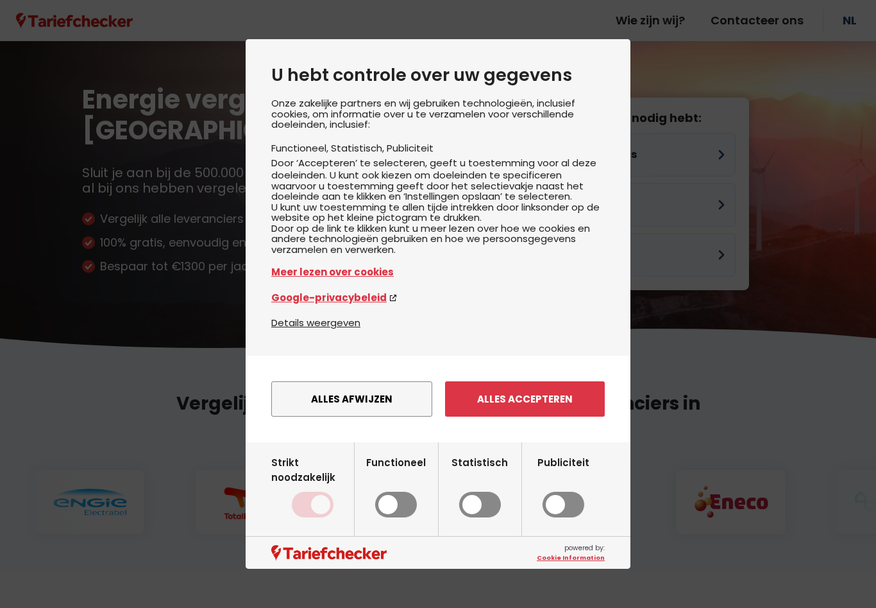
click at [550, 416] on button "Alles accepteren" at bounding box center [525, 398] width 160 height 35
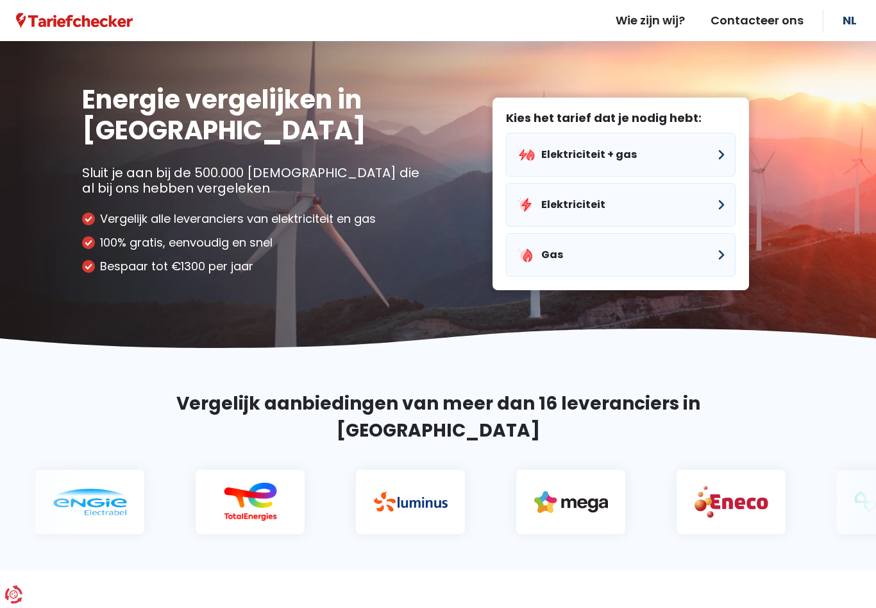
click at [728, 159] on button "Elektriciteit + gas" at bounding box center [621, 155] width 230 height 44
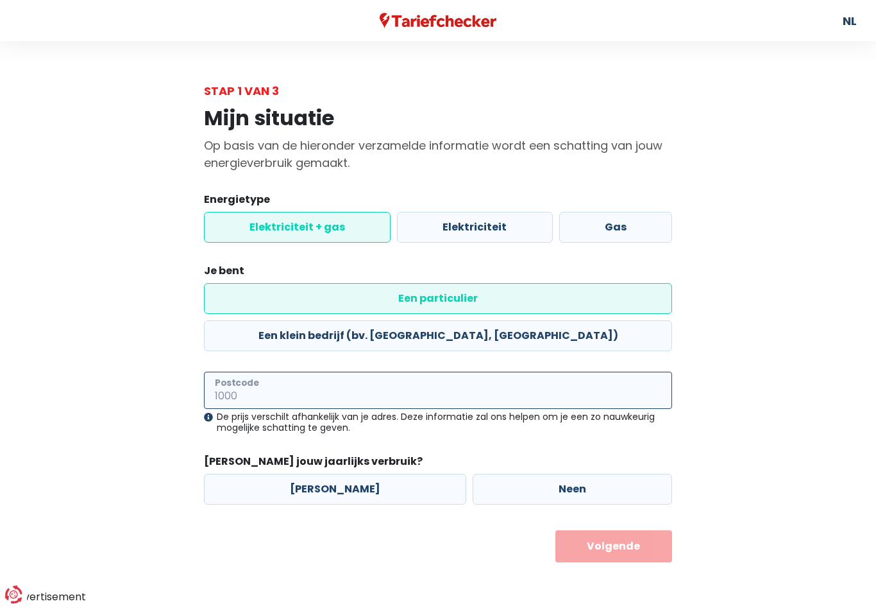
click at [273, 371] on input "Postcode" at bounding box center [438, 389] width 468 height 37
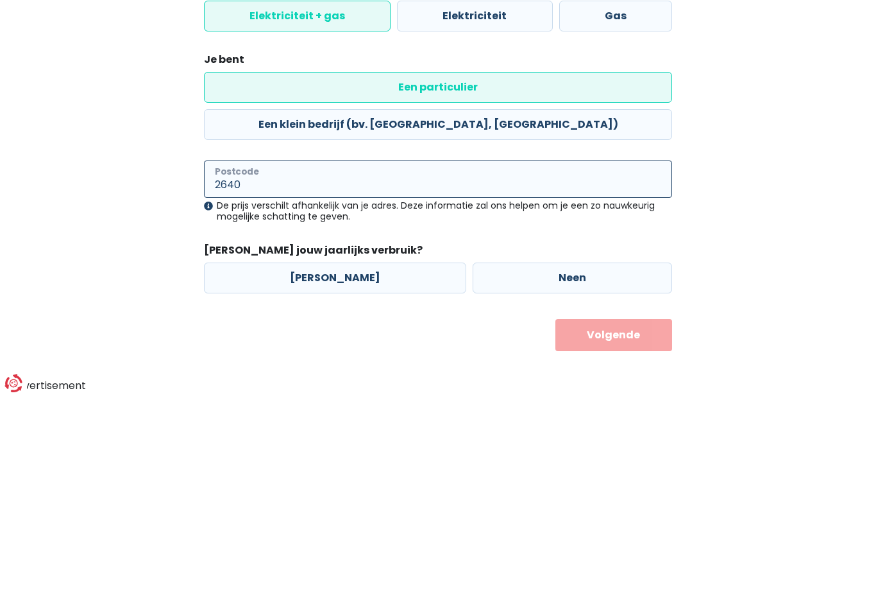
type input "2640"
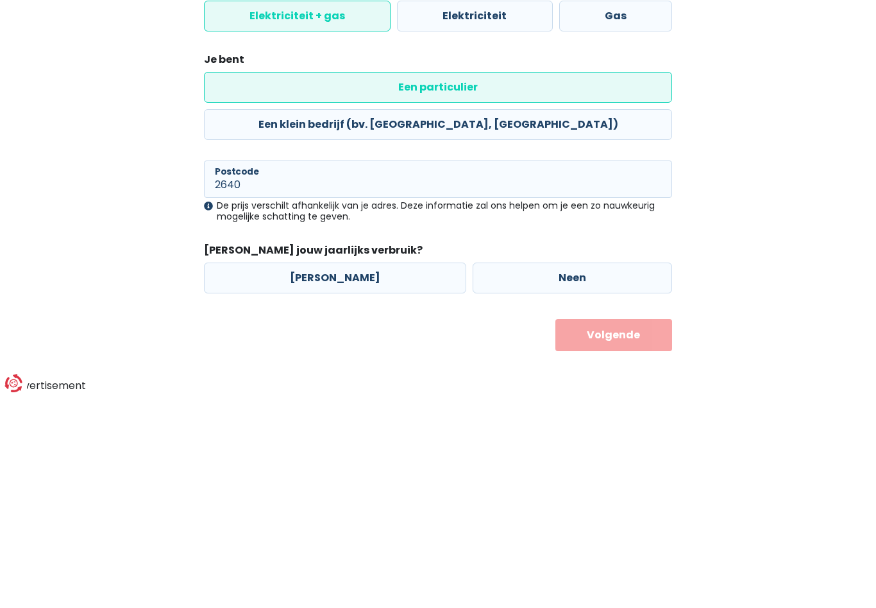
click at [323, 474] on label "[PERSON_NAME]" at bounding box center [335, 489] width 262 height 31
click at [323, 474] on input "[PERSON_NAME]" at bounding box center [335, 489] width 262 height 31
radio input "true"
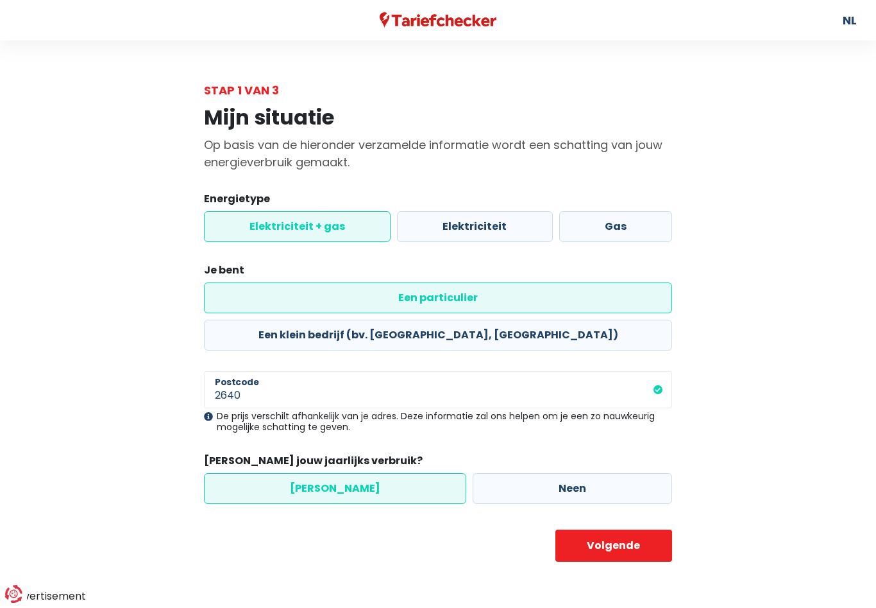
click at [620, 530] on button "Volgende" at bounding box center [614, 546] width 117 height 32
select select
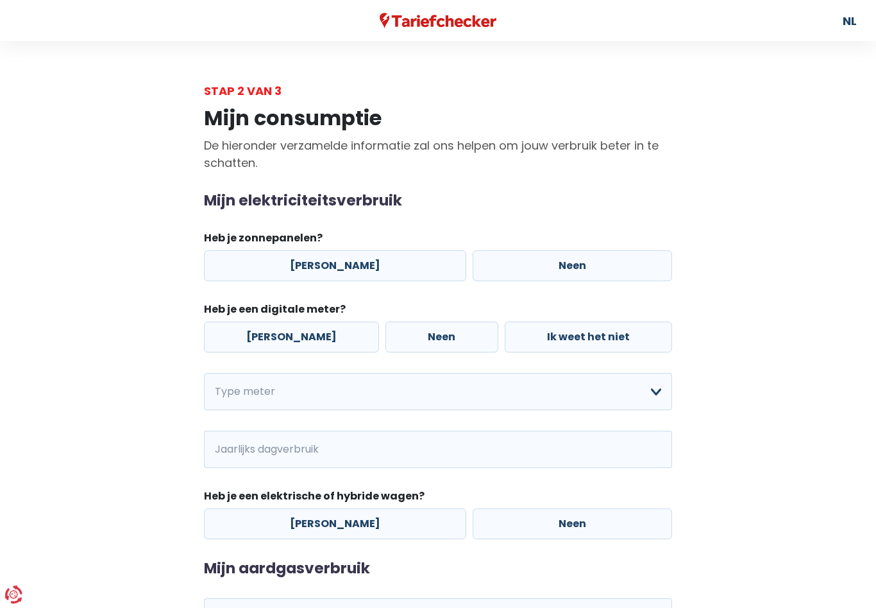
click at [320, 273] on label "[PERSON_NAME]" at bounding box center [335, 265] width 262 height 31
click at [320, 273] on input "[PERSON_NAME]" at bounding box center [335, 265] width 262 height 31
radio input "true"
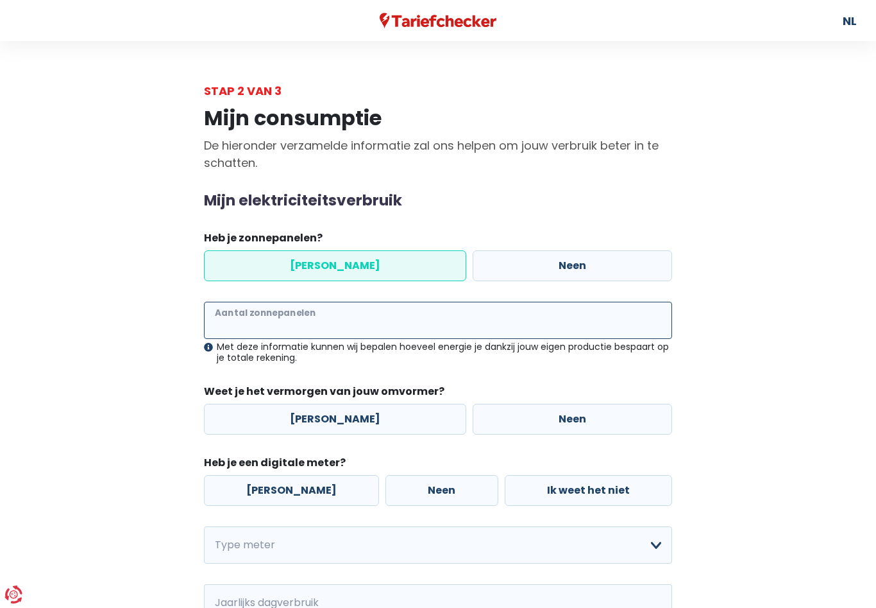
click at [272, 331] on input "Aantal zonnepanelen" at bounding box center [438, 320] width 468 height 37
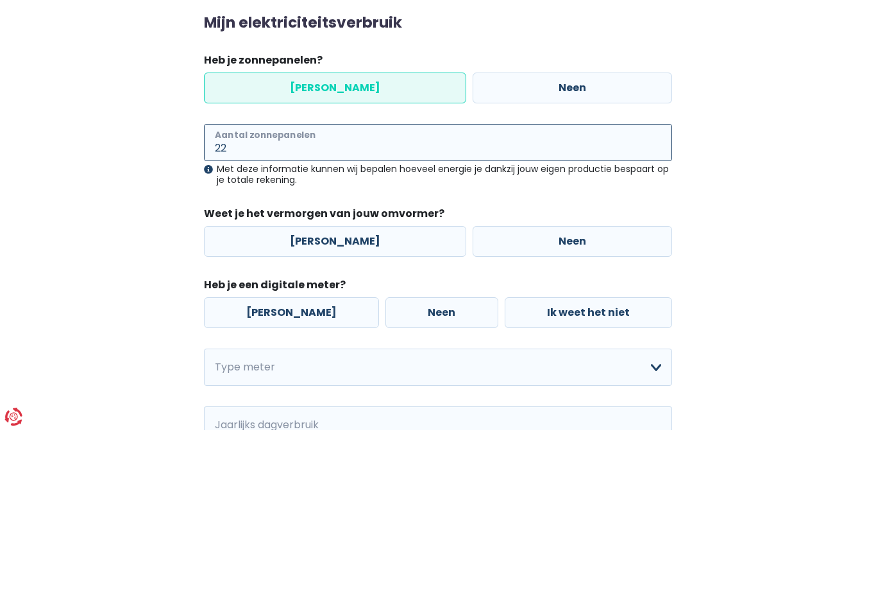
type input "22"
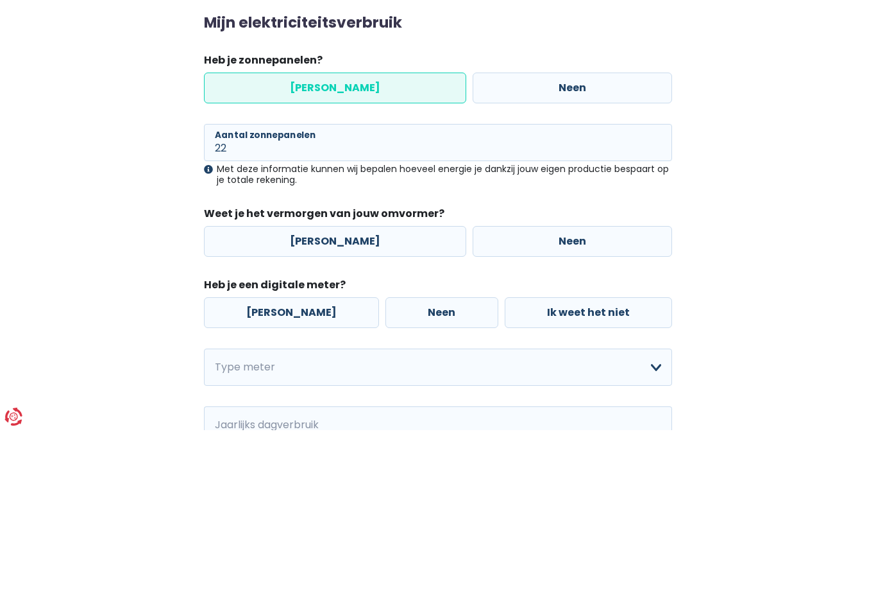
click at [323, 404] on label "[PERSON_NAME]" at bounding box center [335, 419] width 262 height 31
click at [323, 404] on input "[PERSON_NAME]" at bounding box center [335, 419] width 262 height 31
radio input "true"
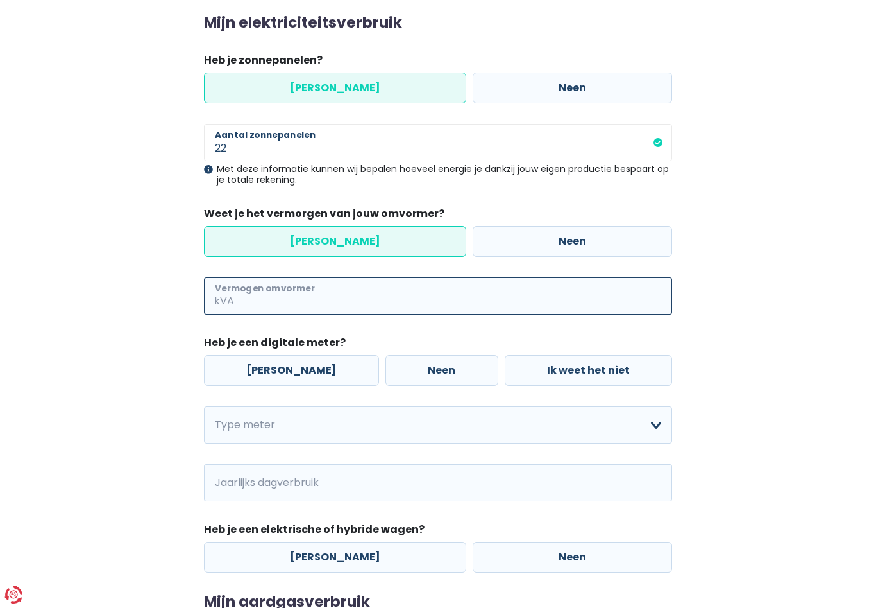
click at [292, 302] on input "Vermogen omvormer" at bounding box center [455, 295] width 436 height 37
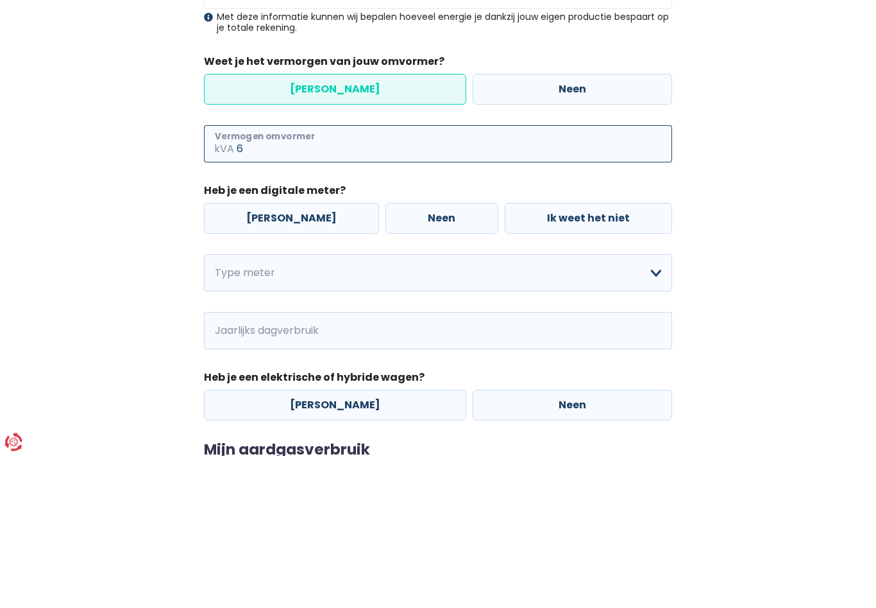
type input "6"
click at [420, 355] on label "Neen" at bounding box center [442, 370] width 112 height 31
click at [420, 355] on input "Neen" at bounding box center [442, 370] width 112 height 31
radio input "true"
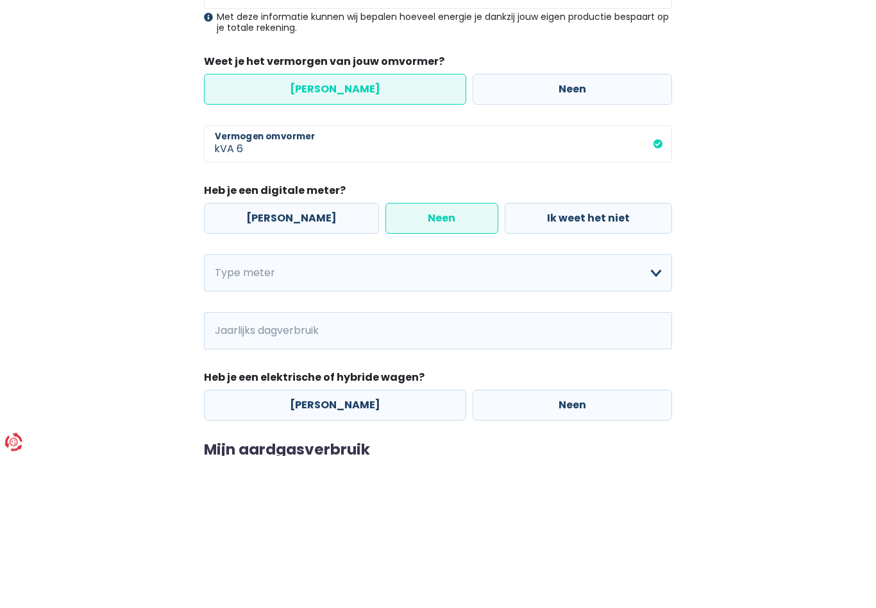
scroll to position [330, 0]
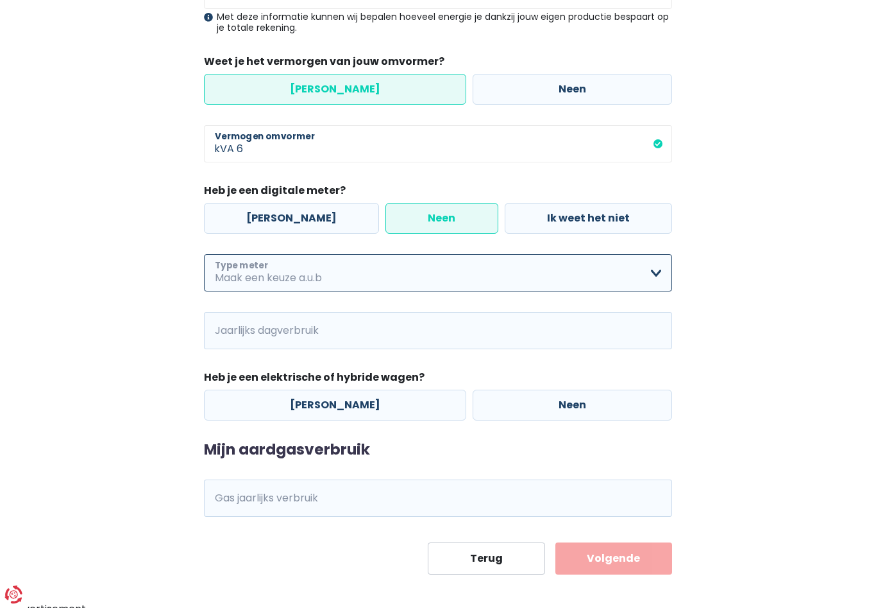
click at [659, 283] on select "Enkelvoudig Tweevoudig Enkelvoudig + uitsluitend nachttarief Tweevoudig + uitsl…" at bounding box center [438, 272] width 468 height 37
select select "day_single_rate"
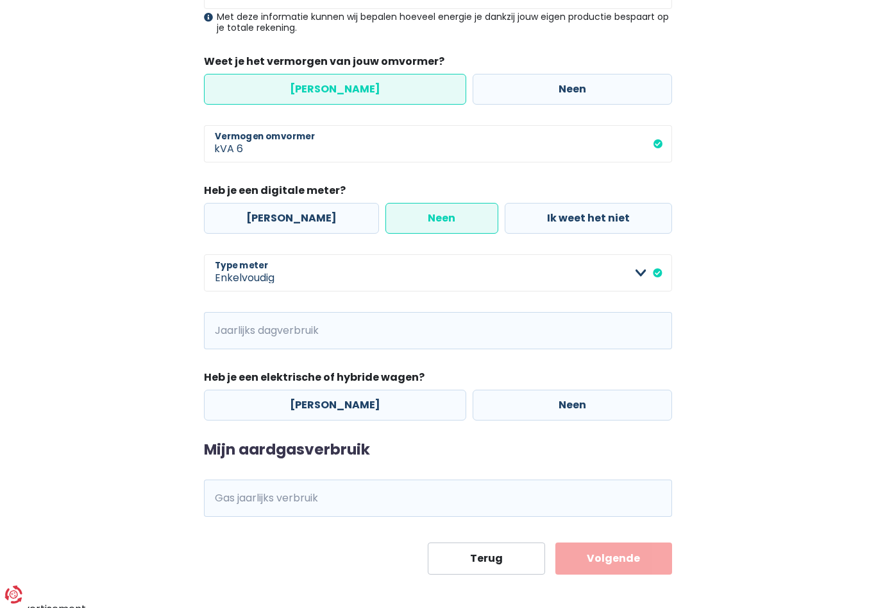
click at [563, 413] on label "Neen" at bounding box center [573, 404] width 200 height 31
click at [563, 413] on input "Neen" at bounding box center [573, 404] width 200 height 31
radio input "true"
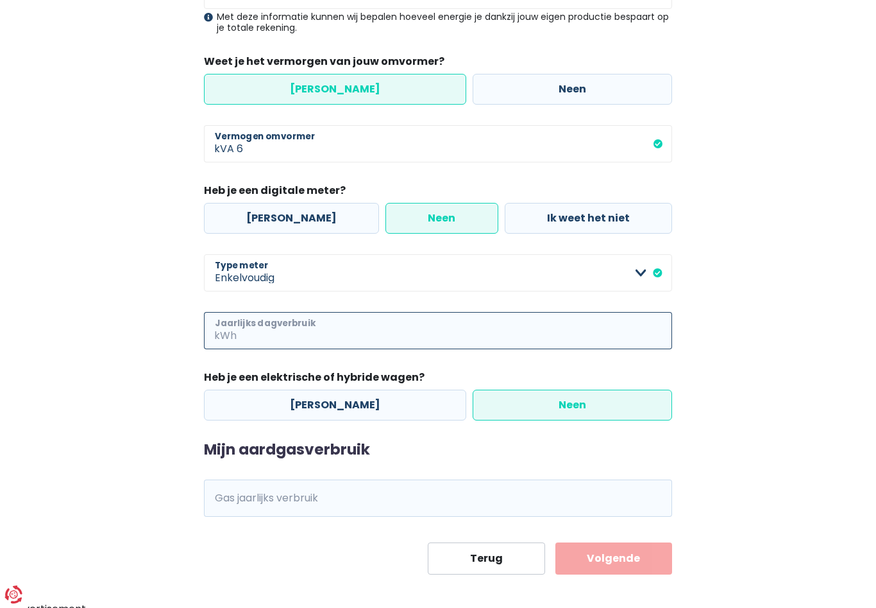
click at [253, 329] on input "Jaarlijks dagverbruik" at bounding box center [455, 330] width 433 height 37
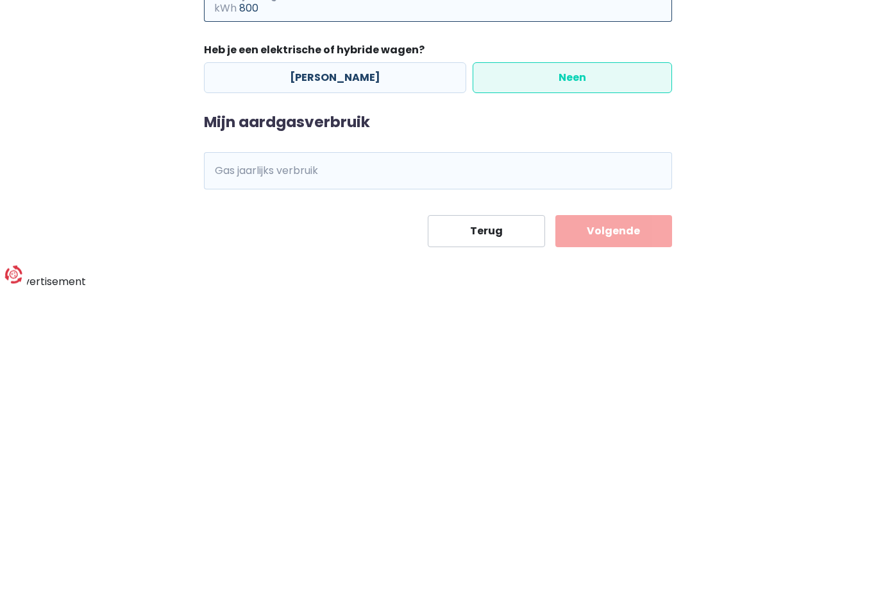
type input "800"
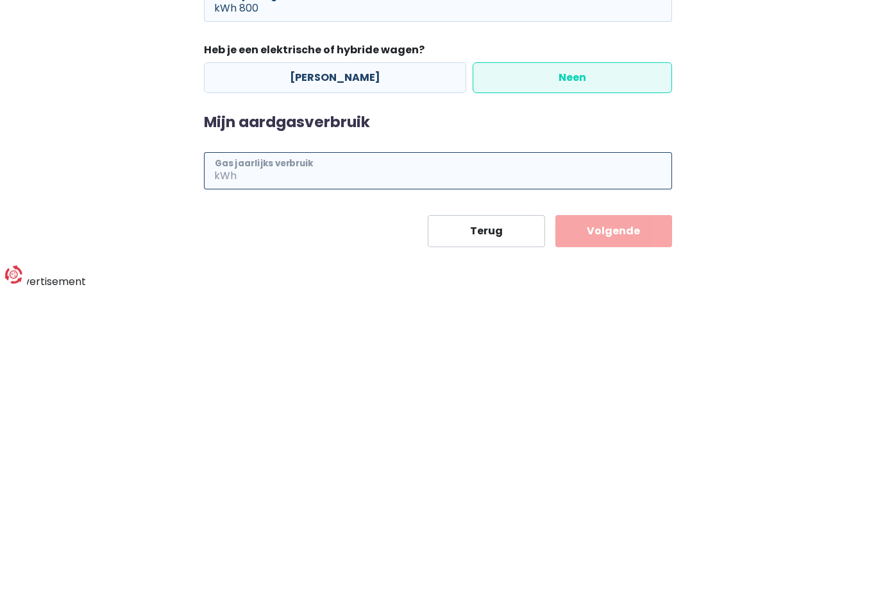
click at [269, 472] on input "Gas jaarlijks verbruik" at bounding box center [455, 490] width 433 height 37
type input "1"
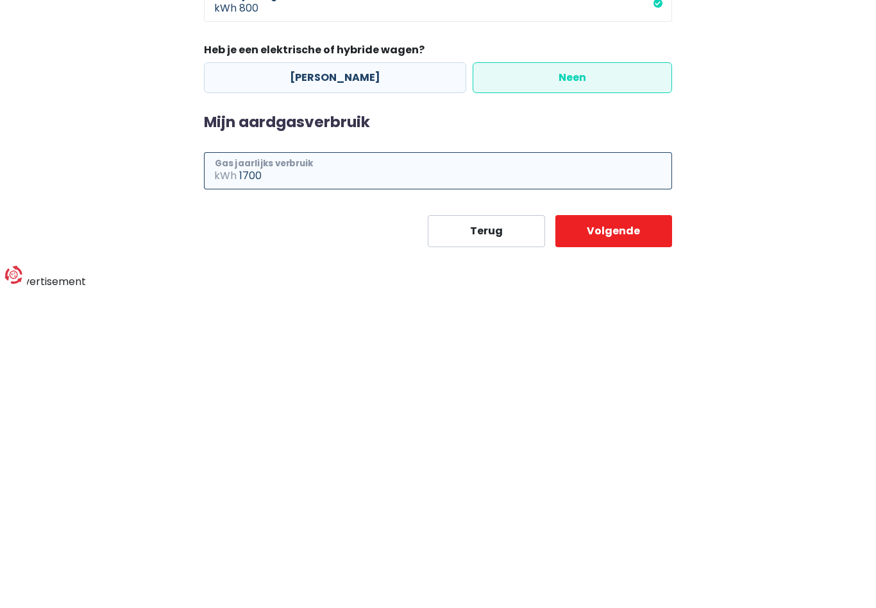
type input "1700"
click at [626, 534] on button "Volgende" at bounding box center [614, 550] width 117 height 32
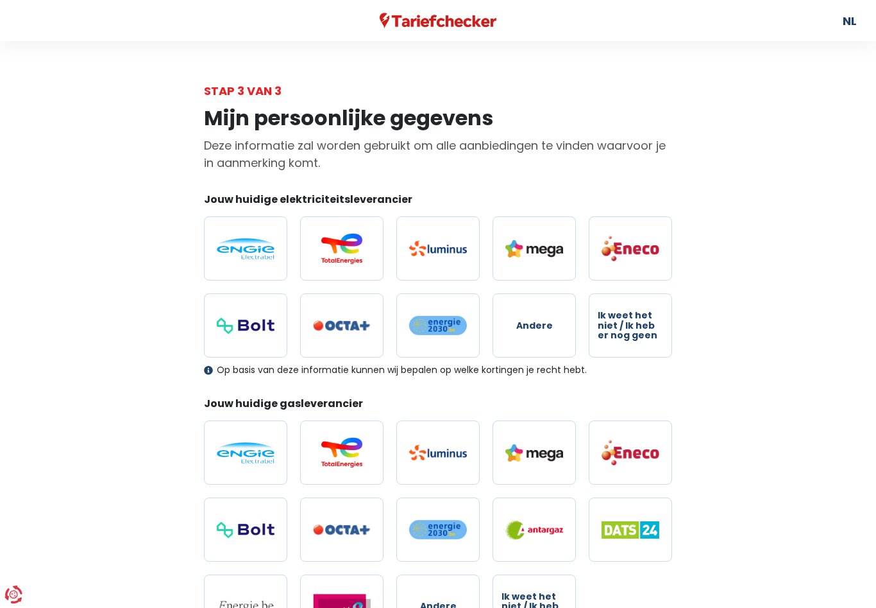
click at [273, 254] on img at bounding box center [246, 248] width 58 height 21
click at [273, 254] on input "radio" at bounding box center [245, 248] width 83 height 64
radio input "true"
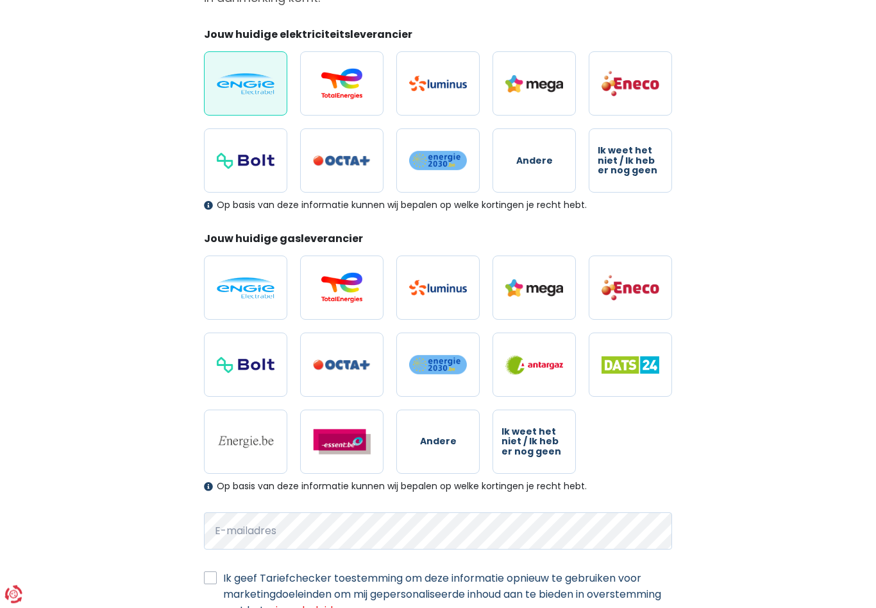
scroll to position [165, 0]
click at [257, 294] on img at bounding box center [246, 287] width 58 height 21
click at [257, 294] on input "radio" at bounding box center [245, 287] width 83 height 64
radio input "true"
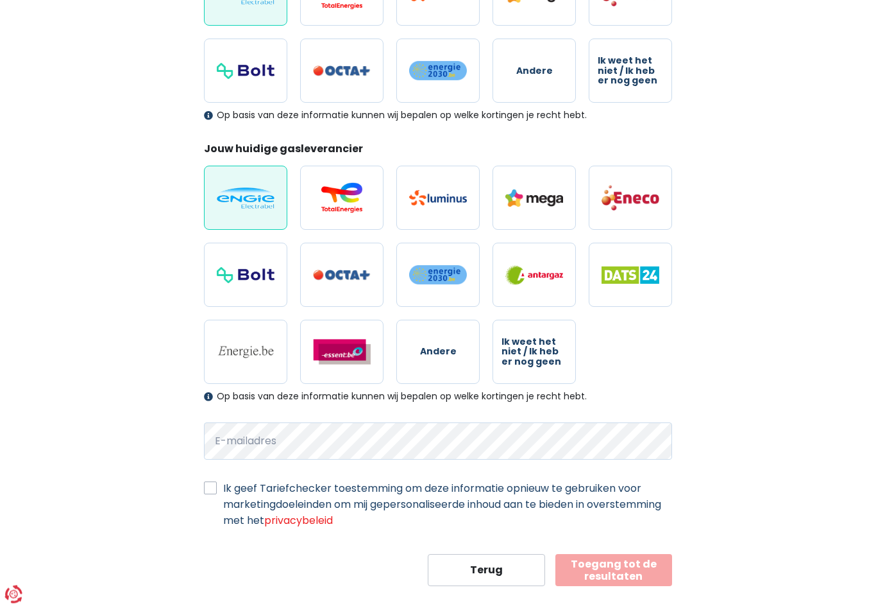
scroll to position [0, 0]
